Goal: Navigation & Orientation: Find specific page/section

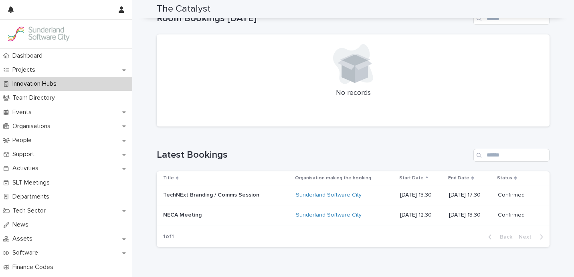
scroll to position [213, 0]
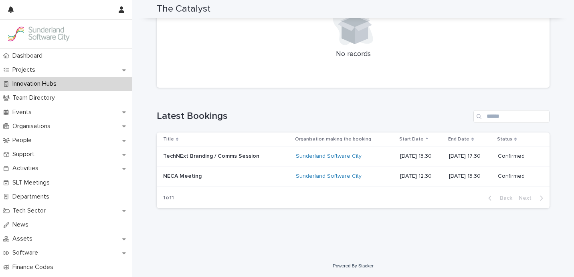
click at [215, 173] on p at bounding box center [226, 176] width 126 height 7
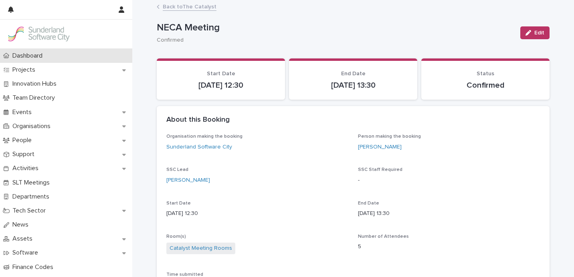
click at [34, 61] on div "Dashboard" at bounding box center [66, 56] width 132 height 14
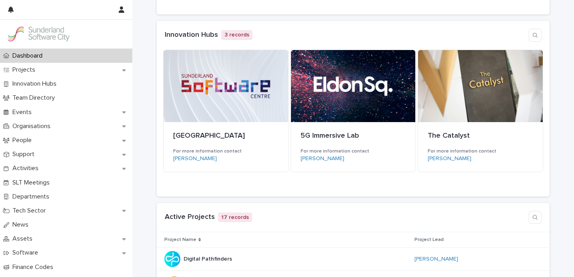
scroll to position [234, 0]
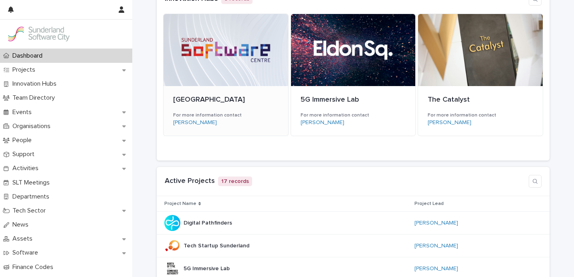
click at [199, 67] on div at bounding box center [225, 50] width 125 height 72
